Goal: Navigation & Orientation: Find specific page/section

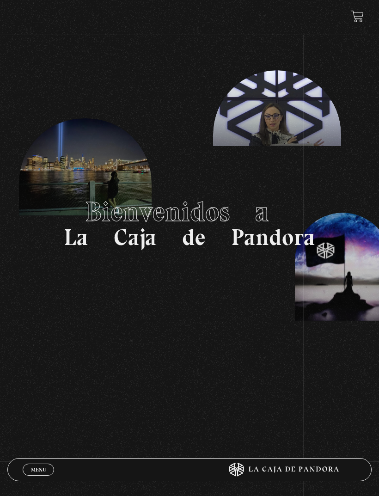
click at [44, 468] on span "Menu" at bounding box center [38, 470] width 15 height 6
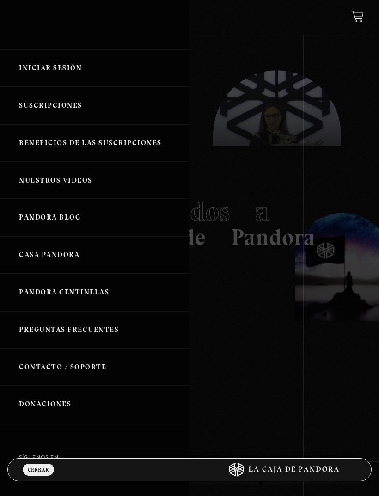
click at [64, 75] on link "Iniciar Sesión" at bounding box center [95, 68] width 190 height 37
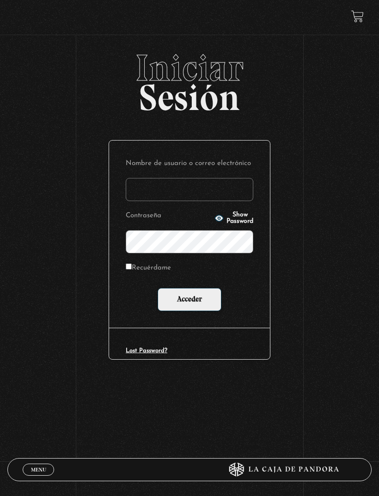
type input "[EMAIL_ADDRESS][DOMAIN_NAME]"
click at [190, 301] on input "Acceder" at bounding box center [190, 299] width 64 height 23
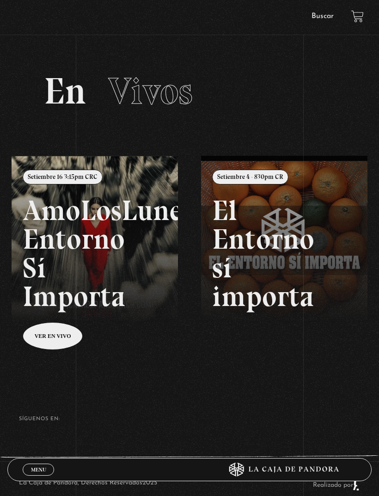
click at [63, 344] on link at bounding box center [201, 404] width 379 height 496
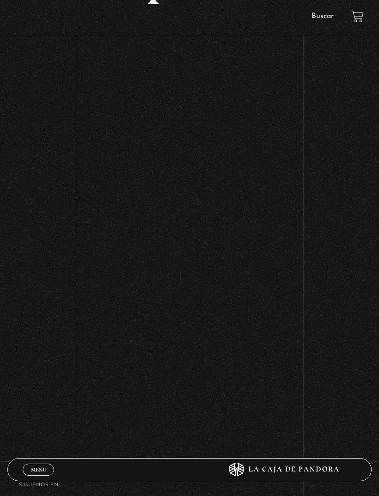
scroll to position [296, 0]
click at [186, 429] on div "Volver Setiembre 16 3:15pm CRC AmoLosLunes Entorno Sí Importa" at bounding box center [189, 116] width 189 height 626
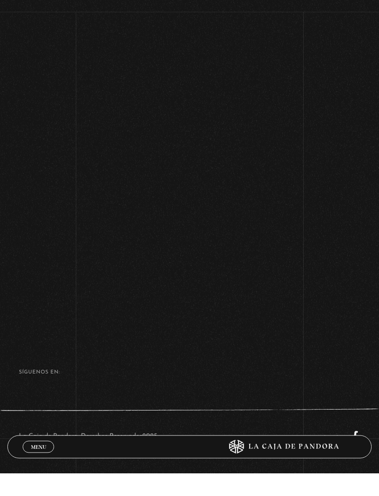
scroll to position [375, 0]
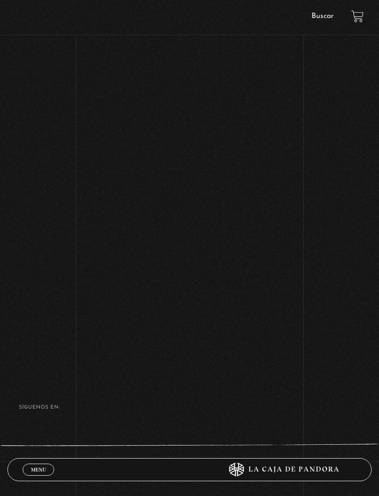
click at [341, 306] on div "Volver Setiembre 16 3:15pm CRC AmoLosLunes Entorno Sí Importa" at bounding box center [189, 12] width 379 height 676
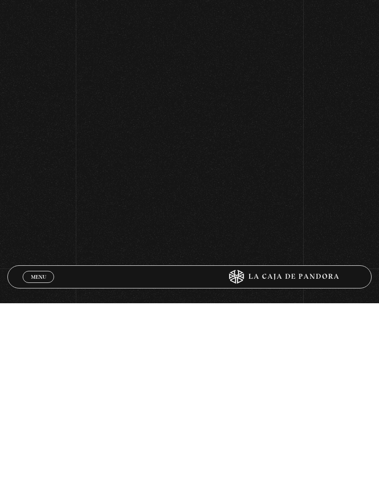
scroll to position [320, 0]
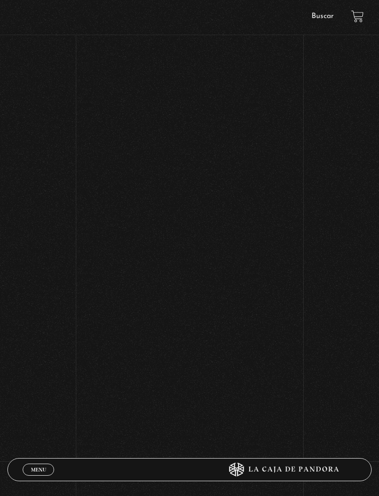
click at [329, 234] on div "Volver Setiembre 16 3:15pm CRC AmoLosLunes Entorno Sí Importa" at bounding box center [189, 68] width 379 height 676
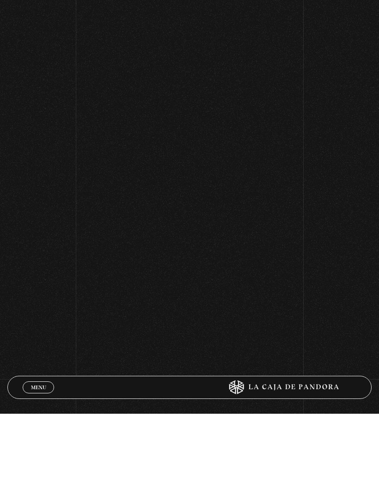
scroll to position [358, 0]
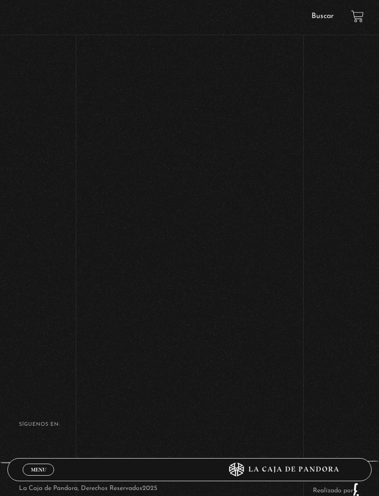
click at [323, 236] on div "Volver Setiembre 16 3:15pm CRC AmoLosLunes Entorno Sí Importa" at bounding box center [189, 29] width 379 height 676
